Goal: Task Accomplishment & Management: Use online tool/utility

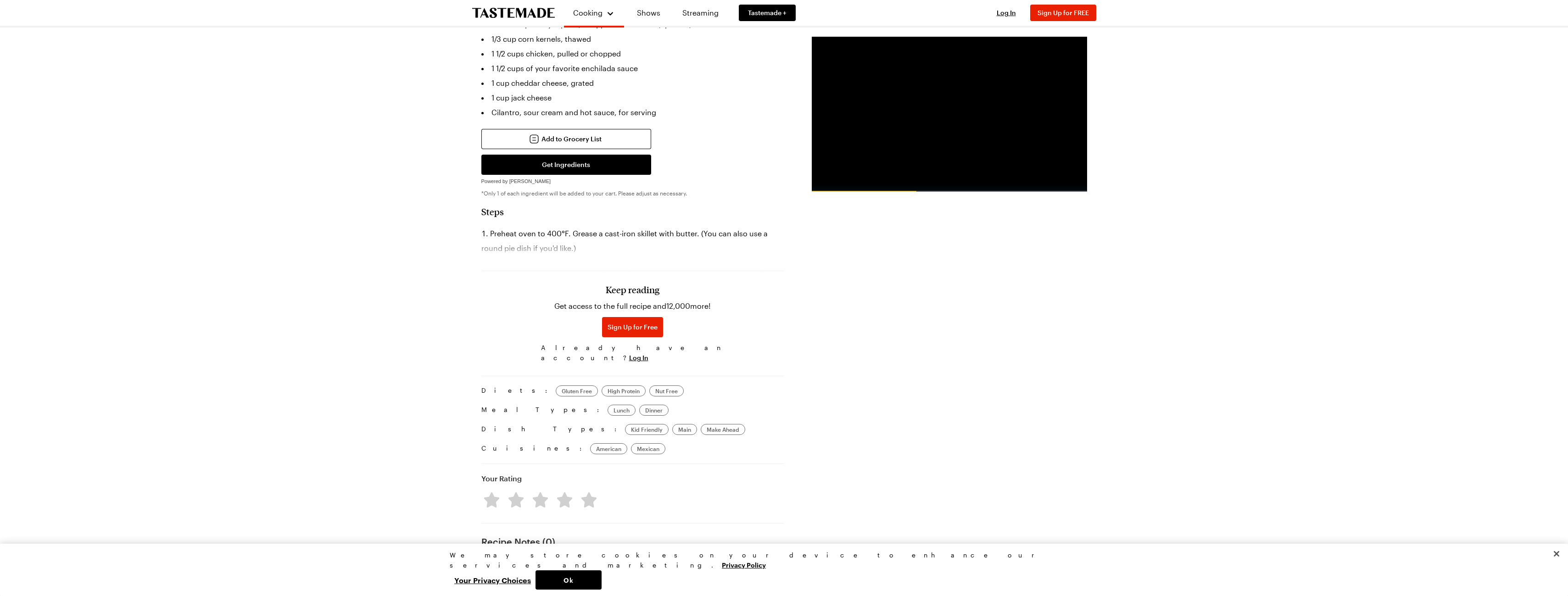
scroll to position [459, 0]
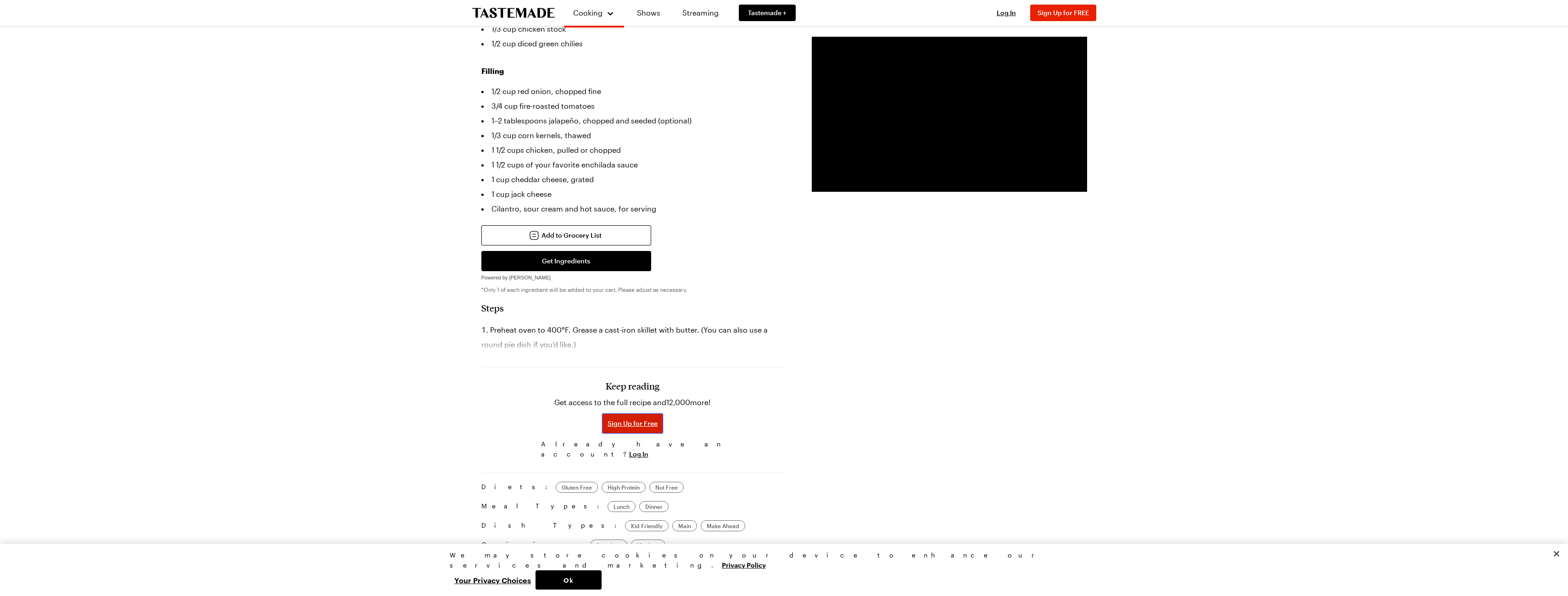
click at [625, 419] on span "Sign Up for Free" at bounding box center [632, 424] width 50 height 9
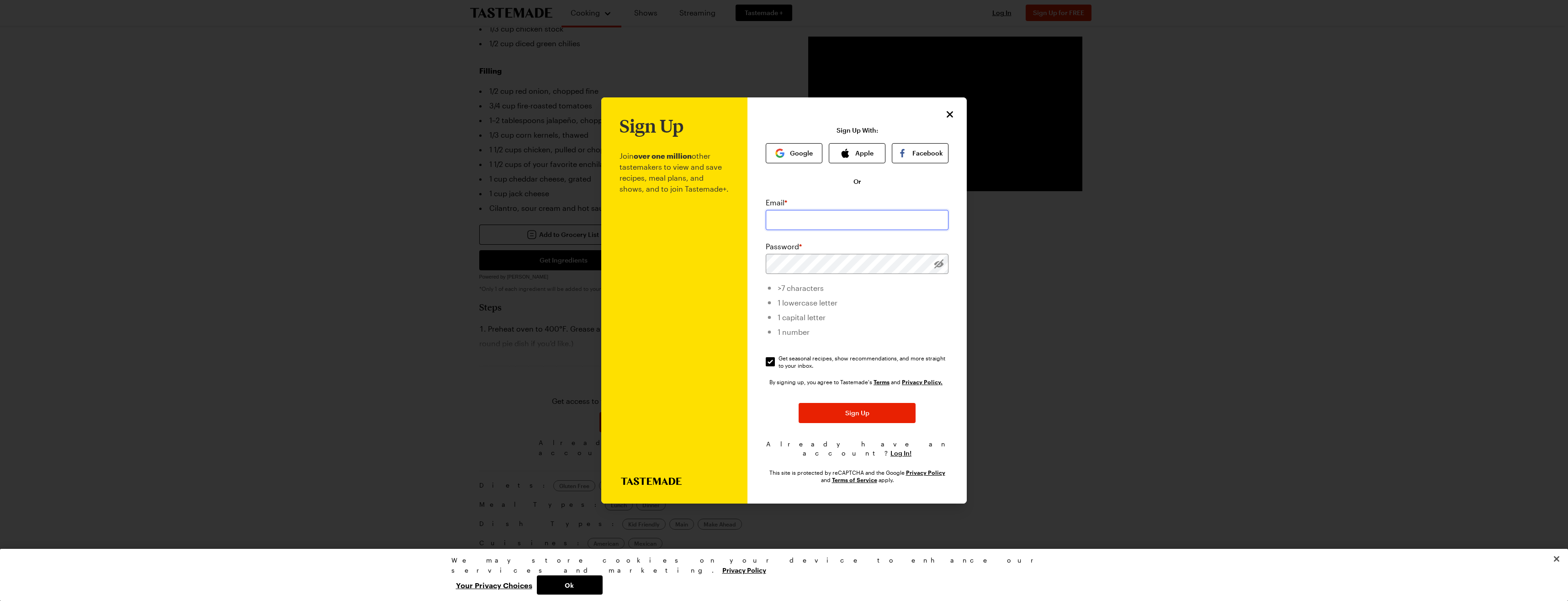
click at [781, 224] on input "email" at bounding box center [857, 220] width 183 height 20
type input "jerrybjones@earthlink.net"
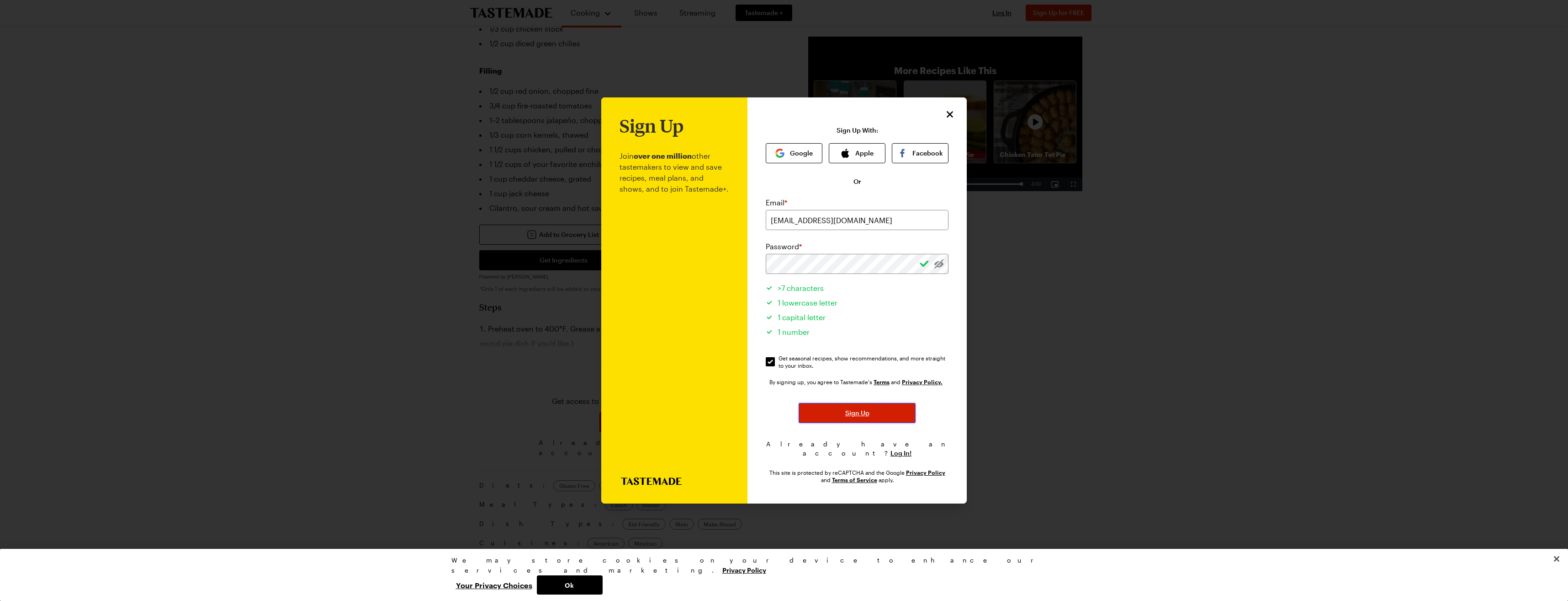
click at [855, 416] on span "Sign Up" at bounding box center [857, 413] width 24 height 9
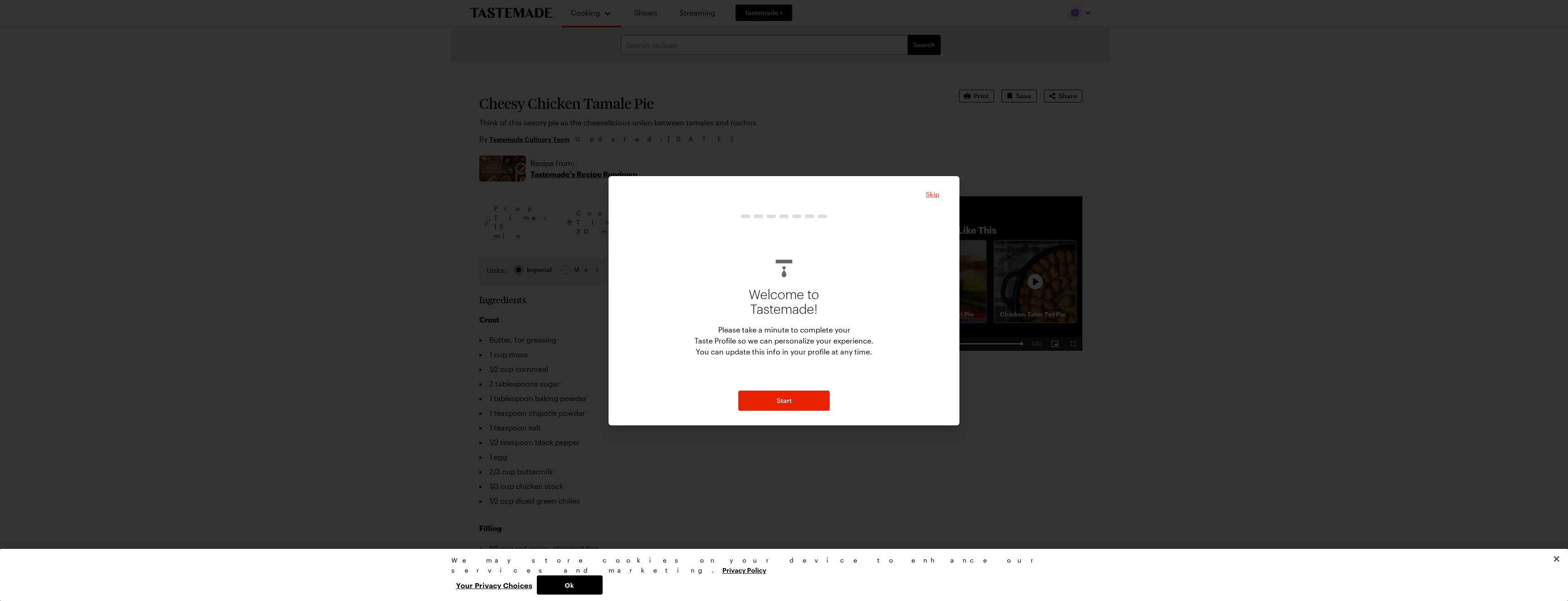
click at [932, 195] on span "Skip" at bounding box center [933, 194] width 14 height 9
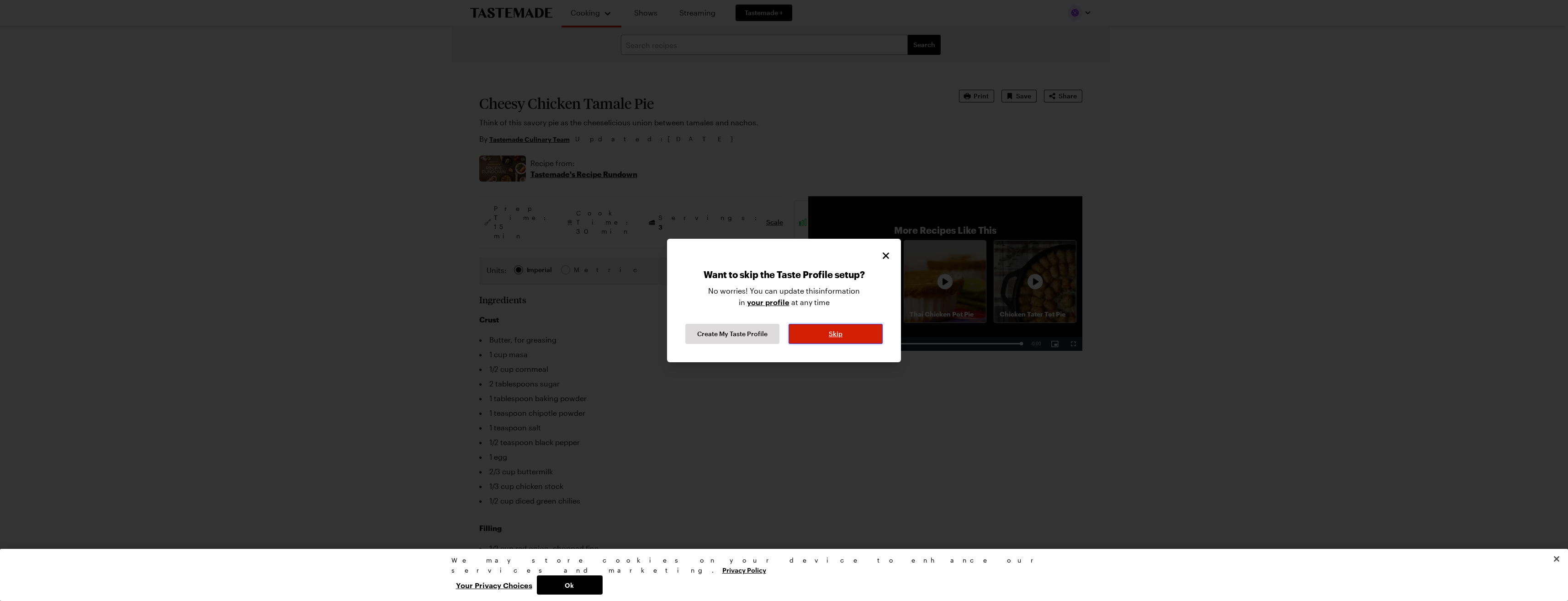
click at [836, 332] on span "Skip" at bounding box center [835, 334] width 14 height 9
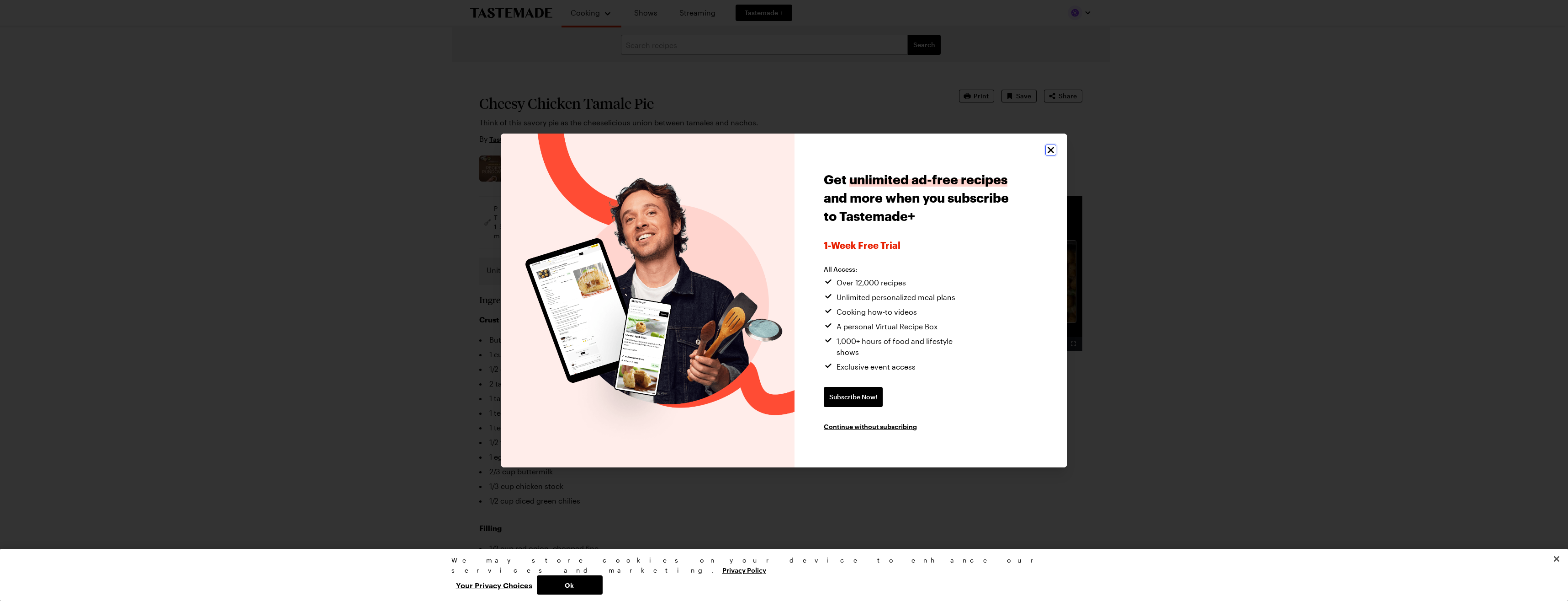
click at [1049, 155] on icon "Close" at bounding box center [1051, 150] width 11 height 11
type textarea "x"
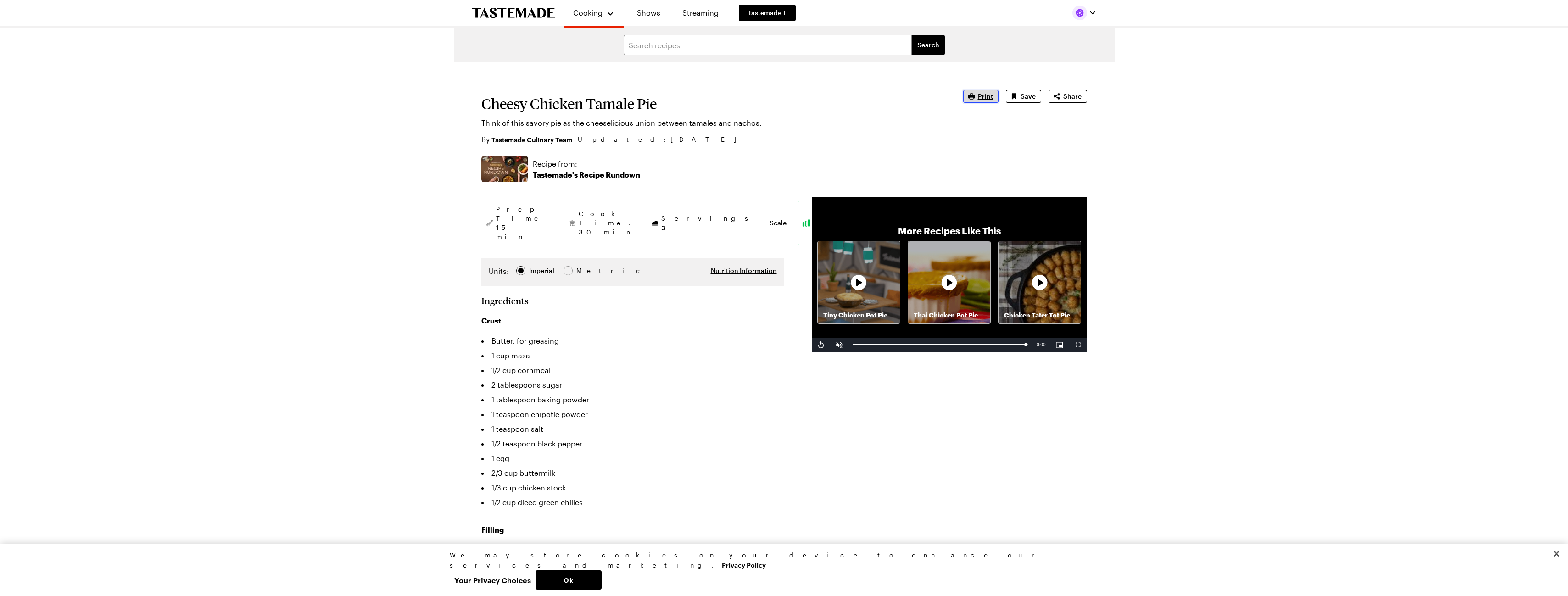
click at [984, 94] on span "Print" at bounding box center [986, 96] width 15 height 9
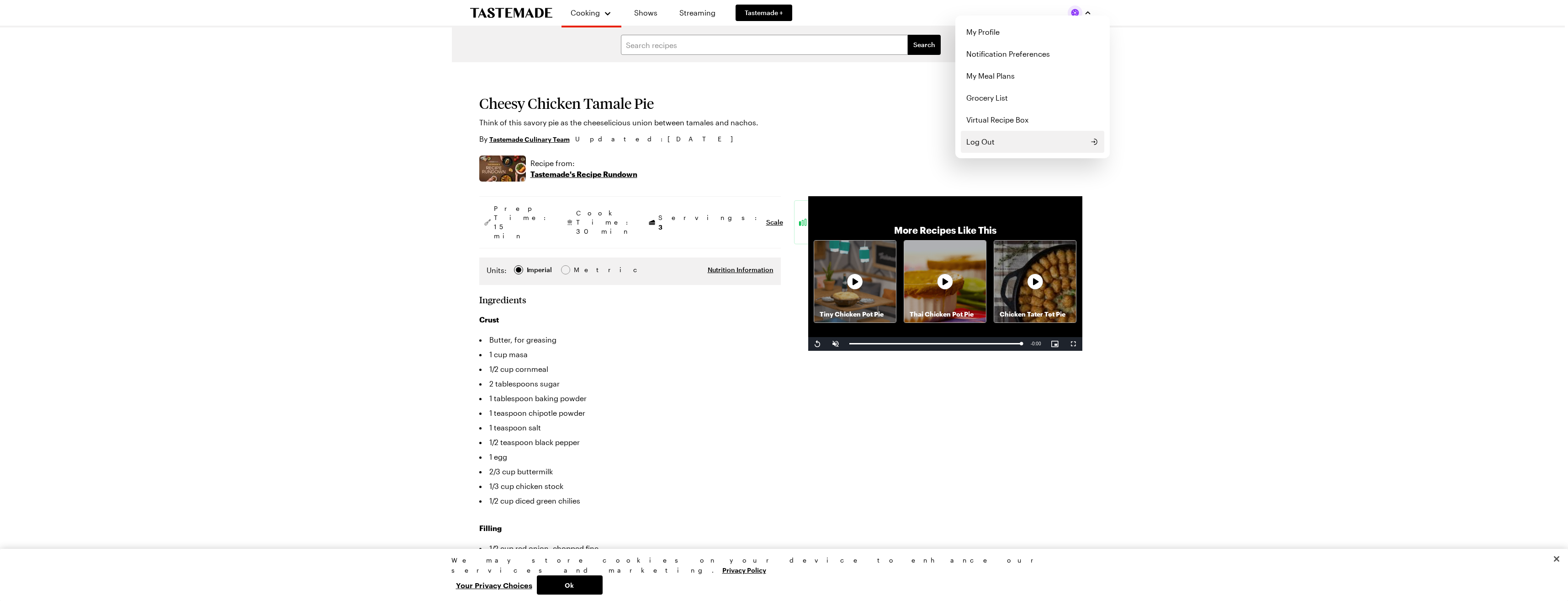
click at [986, 144] on span "Log Out" at bounding box center [981, 141] width 28 height 11
